Goal: Information Seeking & Learning: Learn about a topic

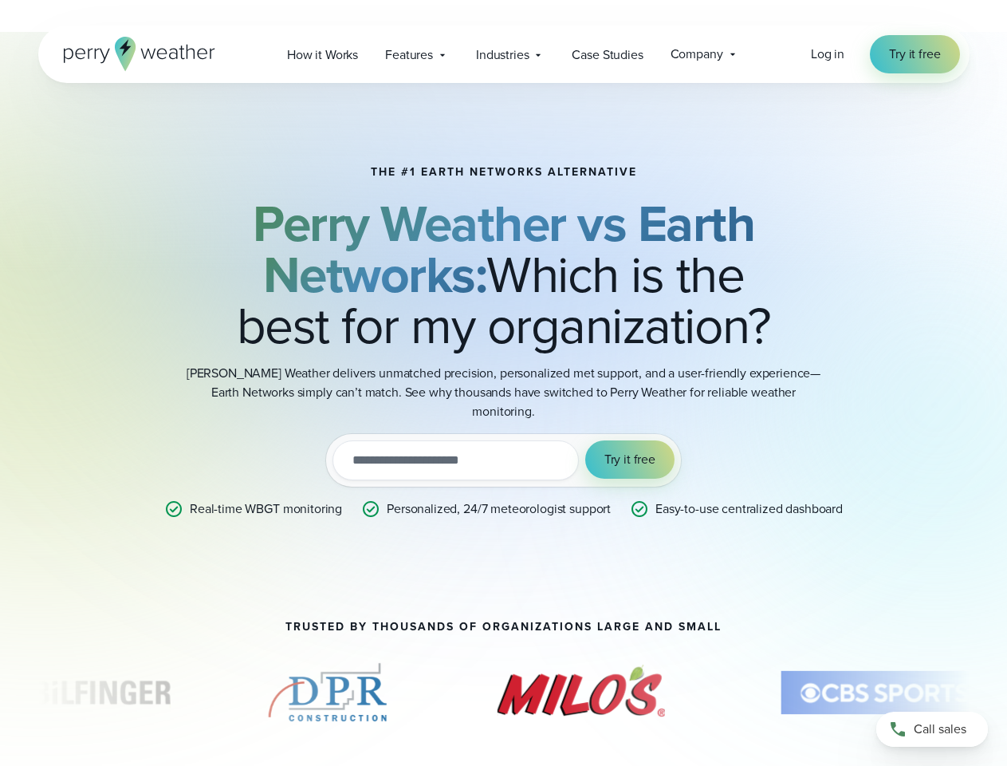
click at [503, 399] on p "[PERSON_NAME] Weather delivers unmatched precision, personalized met support, a…" at bounding box center [504, 392] width 638 height 57
click at [503, 54] on span "Industries" at bounding box center [502, 54] width 53 height 19
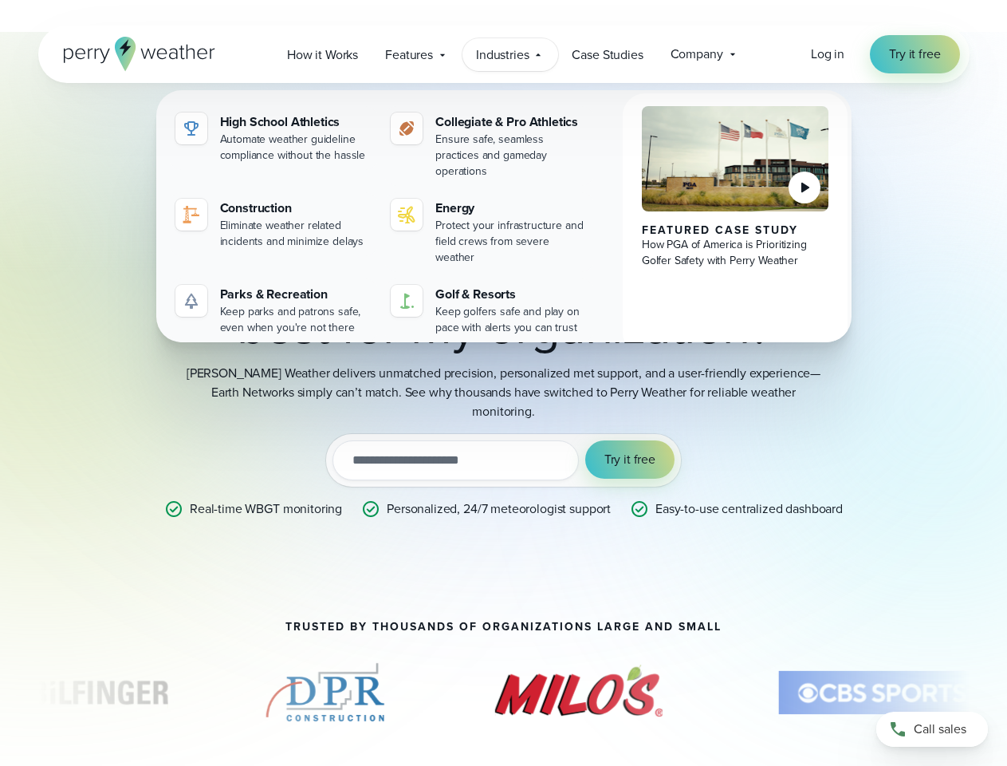
click at [503, 446] on input "email" at bounding box center [456, 460] width 246 height 40
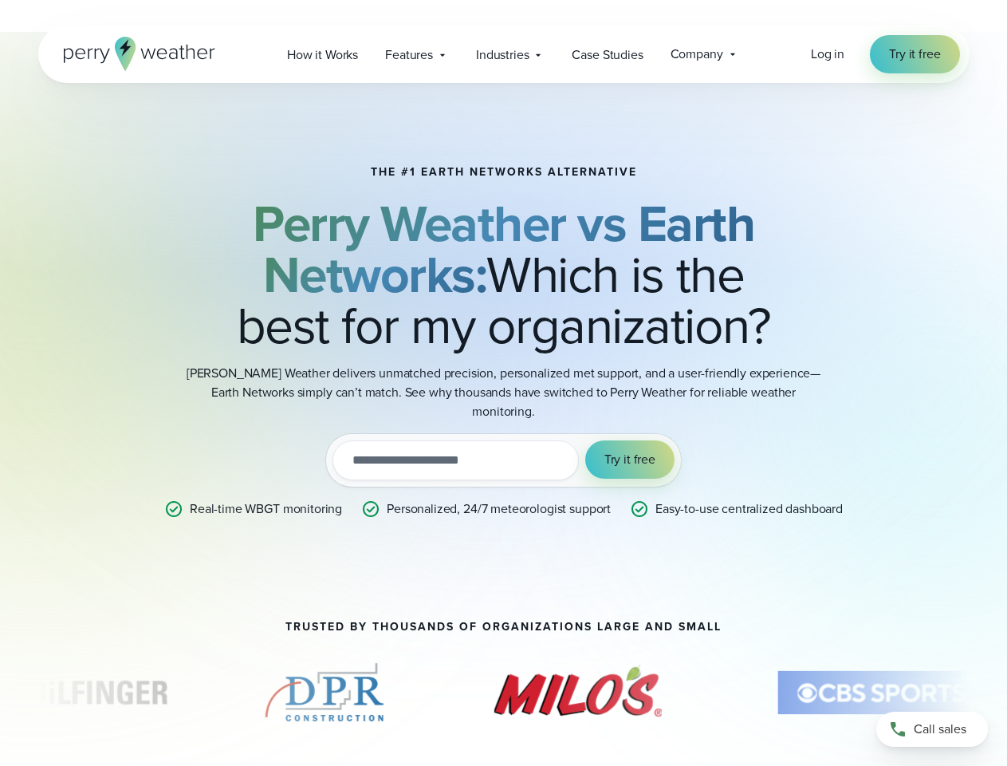
click at [630, 450] on span "Try it free" at bounding box center [630, 459] width 51 height 19
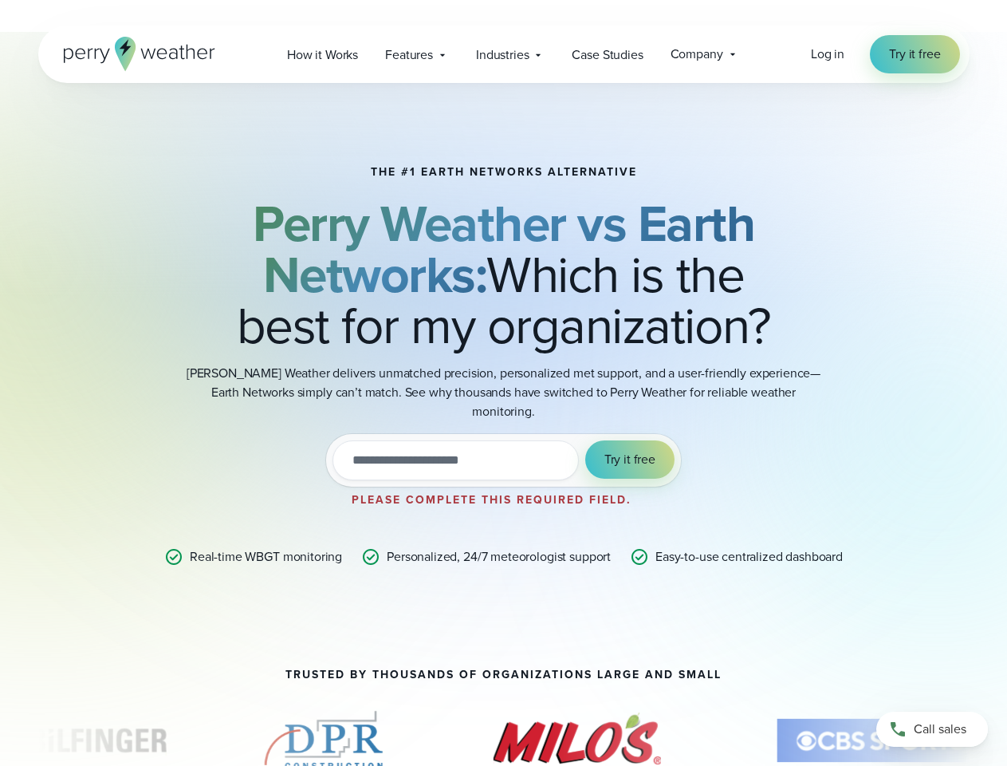
click at [504, 678] on div "The #1 Earth Networks Alternative Perry Weather vs Earth Networks: Which is the…" at bounding box center [503, 410] width 1007 height 756
click at [0, 678] on div "The #1 Earth Networks Alternative Perry Weather vs Earth Networks: Which is the…" at bounding box center [503, 410] width 1007 height 756
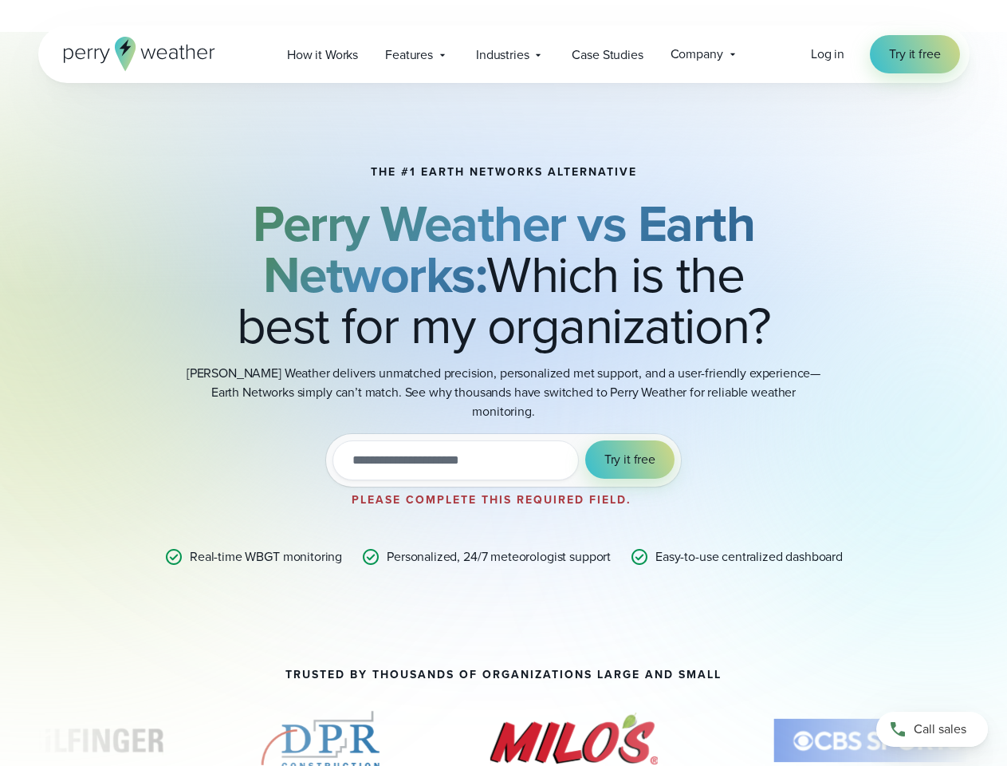
click at [0, 678] on div "The #1 Earth Networks Alternative Perry Weather vs Earth Networks: Which is the…" at bounding box center [503, 410] width 1007 height 756
